Goal: Information Seeking & Learning: Learn about a topic

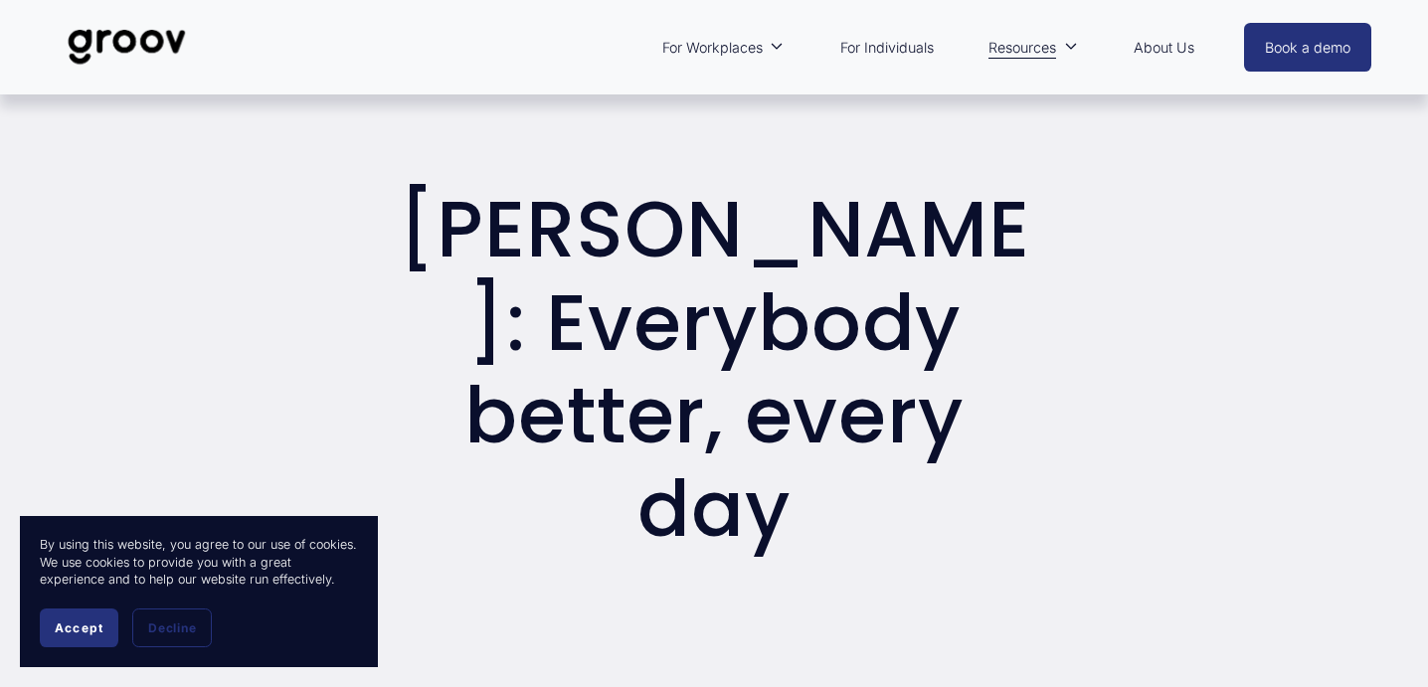
click at [77, 627] on span "Accept" at bounding box center [79, 628] width 49 height 15
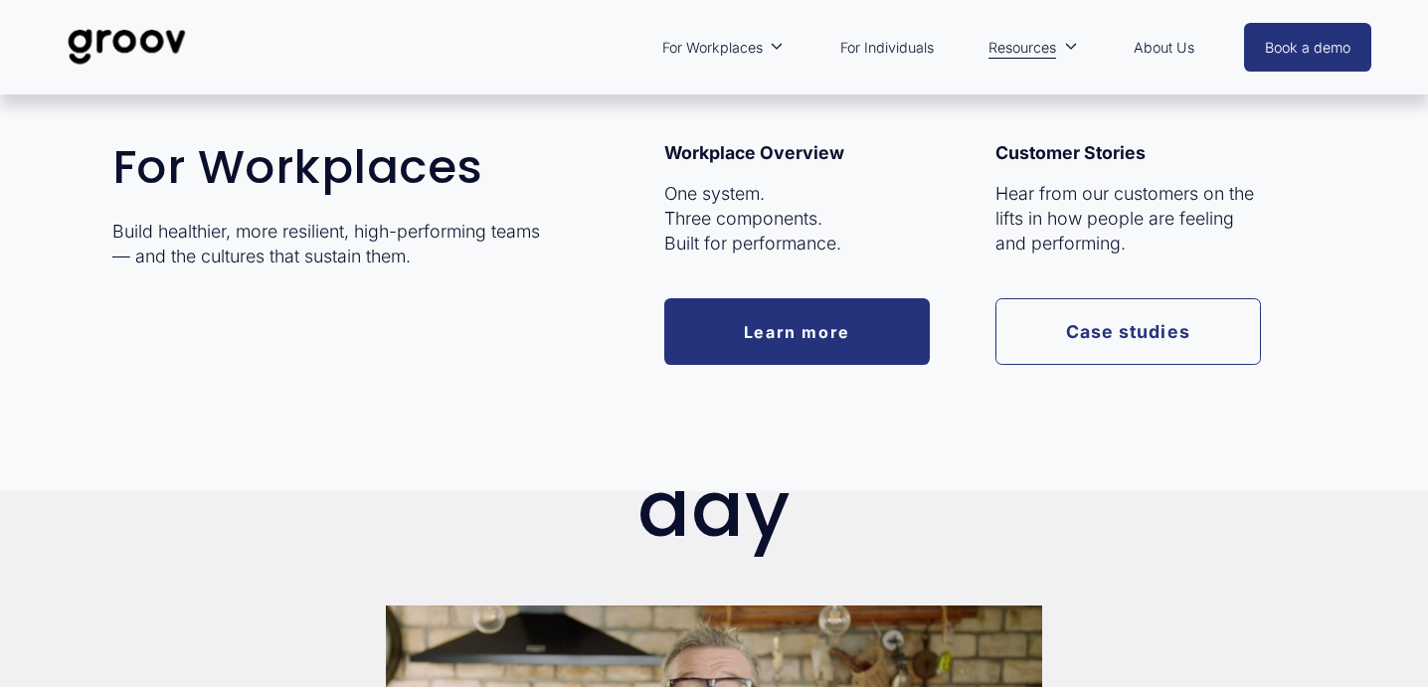
click at [1102, 328] on link "Case studies" at bounding box center [1129, 332] width 266 height 68
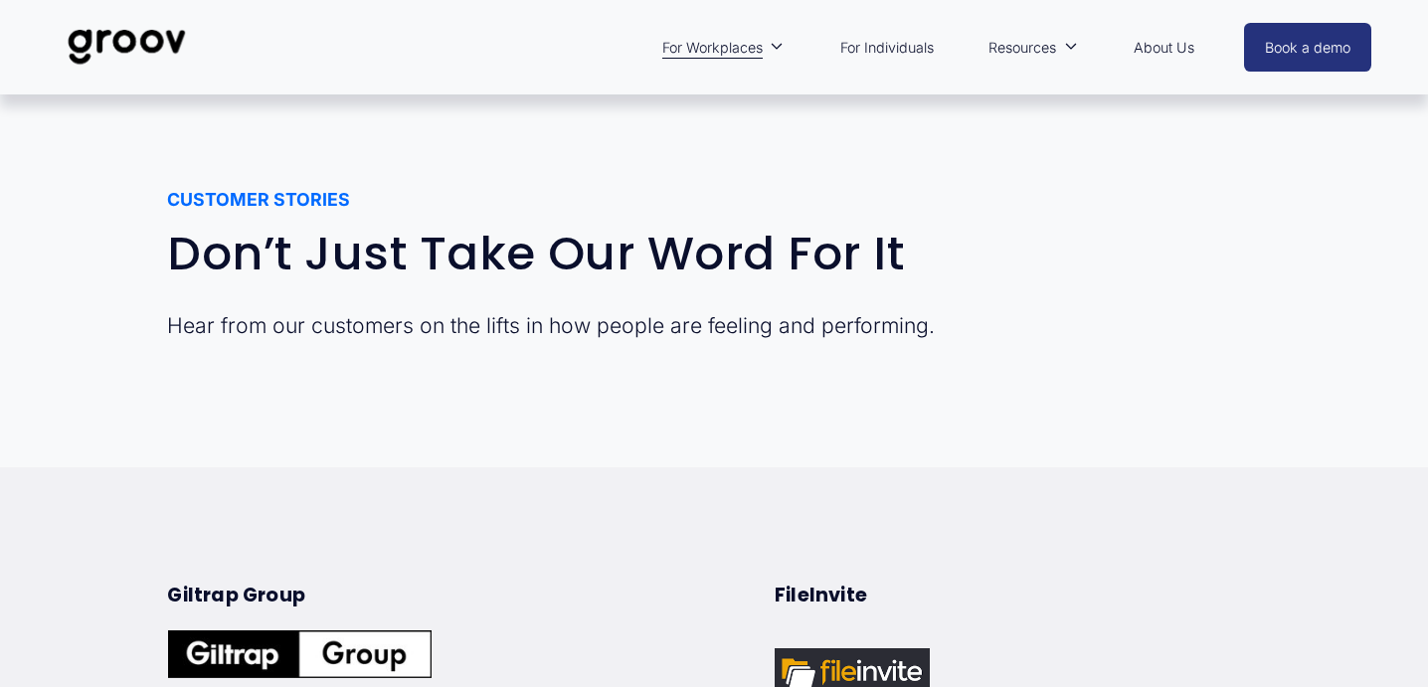
click at [146, 14] on img at bounding box center [127, 47] width 140 height 66
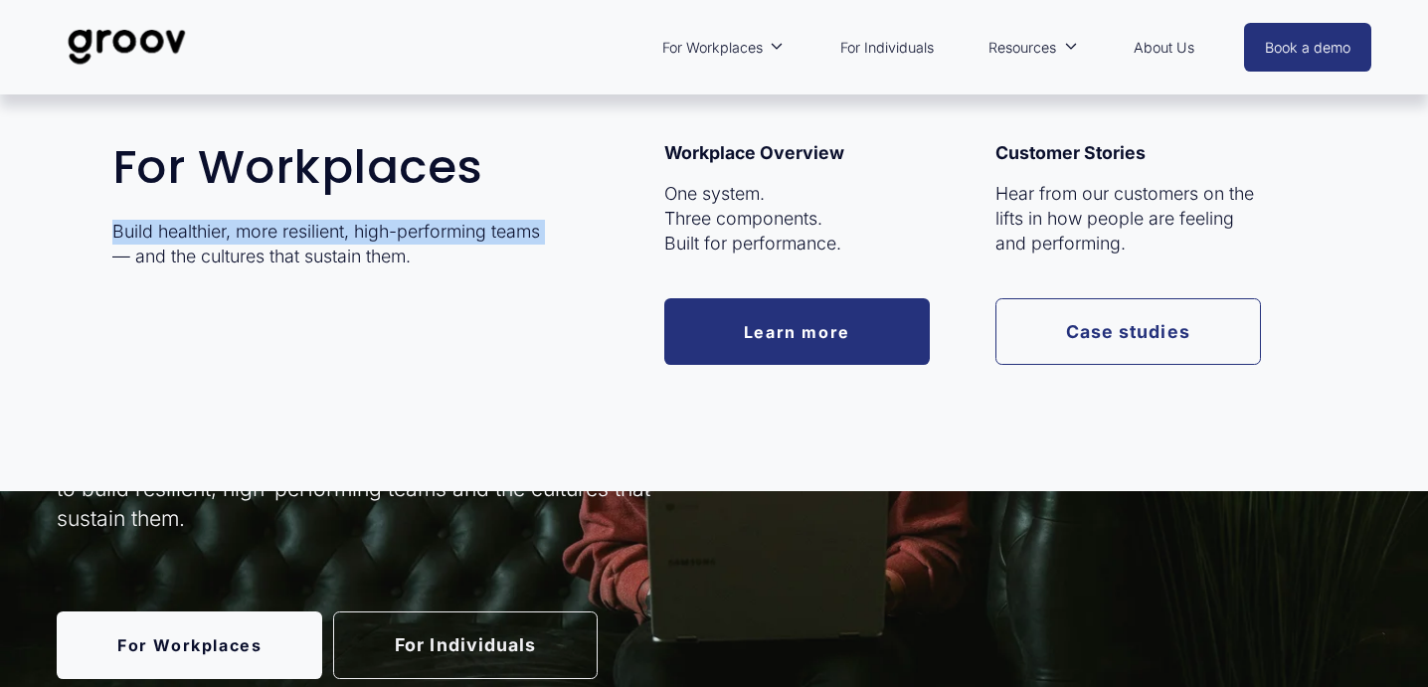
drag, startPoint x: 167, startPoint y: 258, endPoint x: 105, endPoint y: 230, distance: 67.7
click at [105, 230] on div "For Workplaces Build healthier, more resilient, high-performing teams — and the…" at bounding box center [714, 292] width 1428 height 302
copy p "Build healthier, more resilient, high-performing teams"
